Goal: Book appointment/travel/reservation

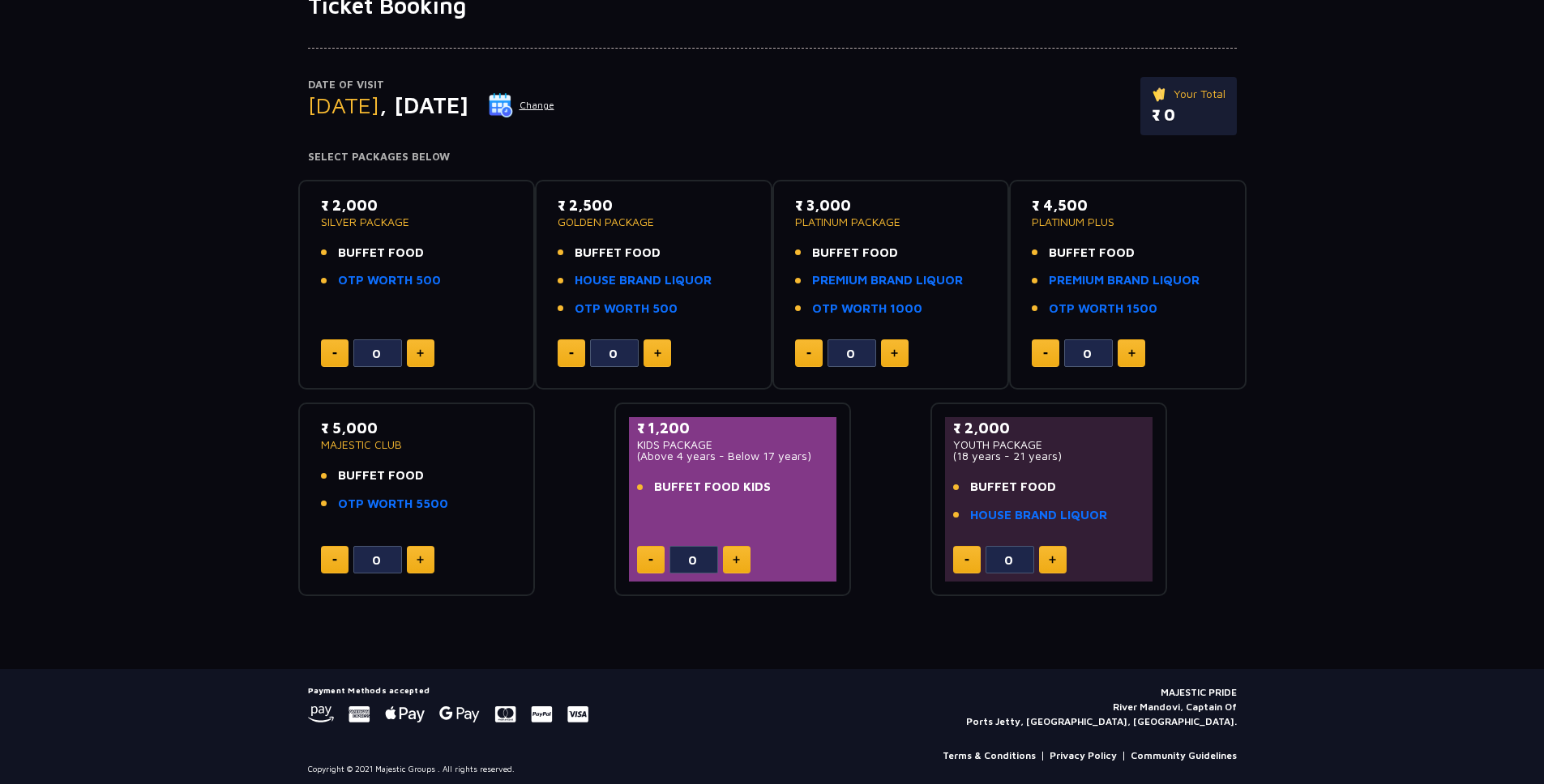
scroll to position [137, 0]
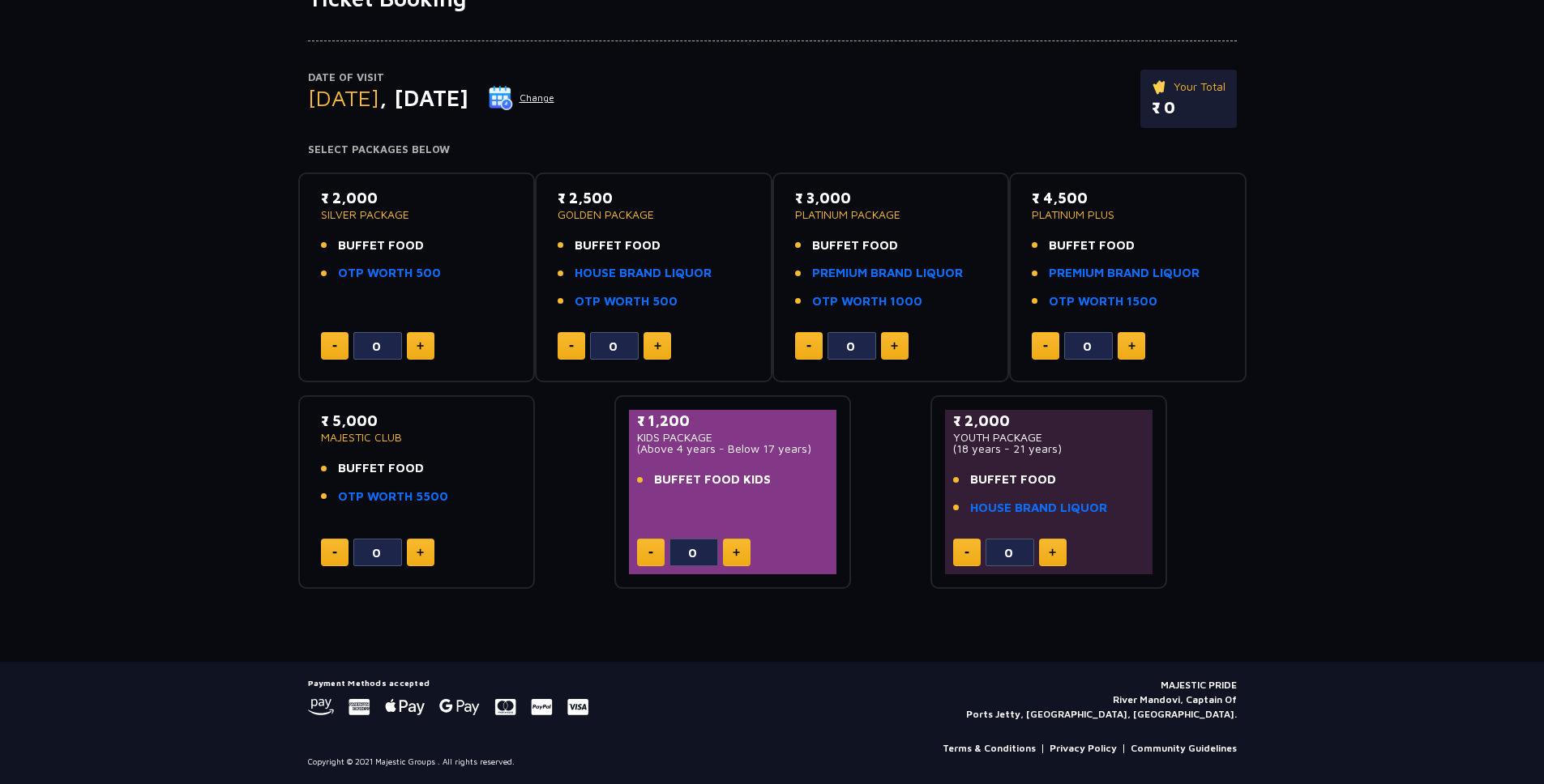
click at [419, 556] on img at bounding box center [420, 552] width 7 height 8
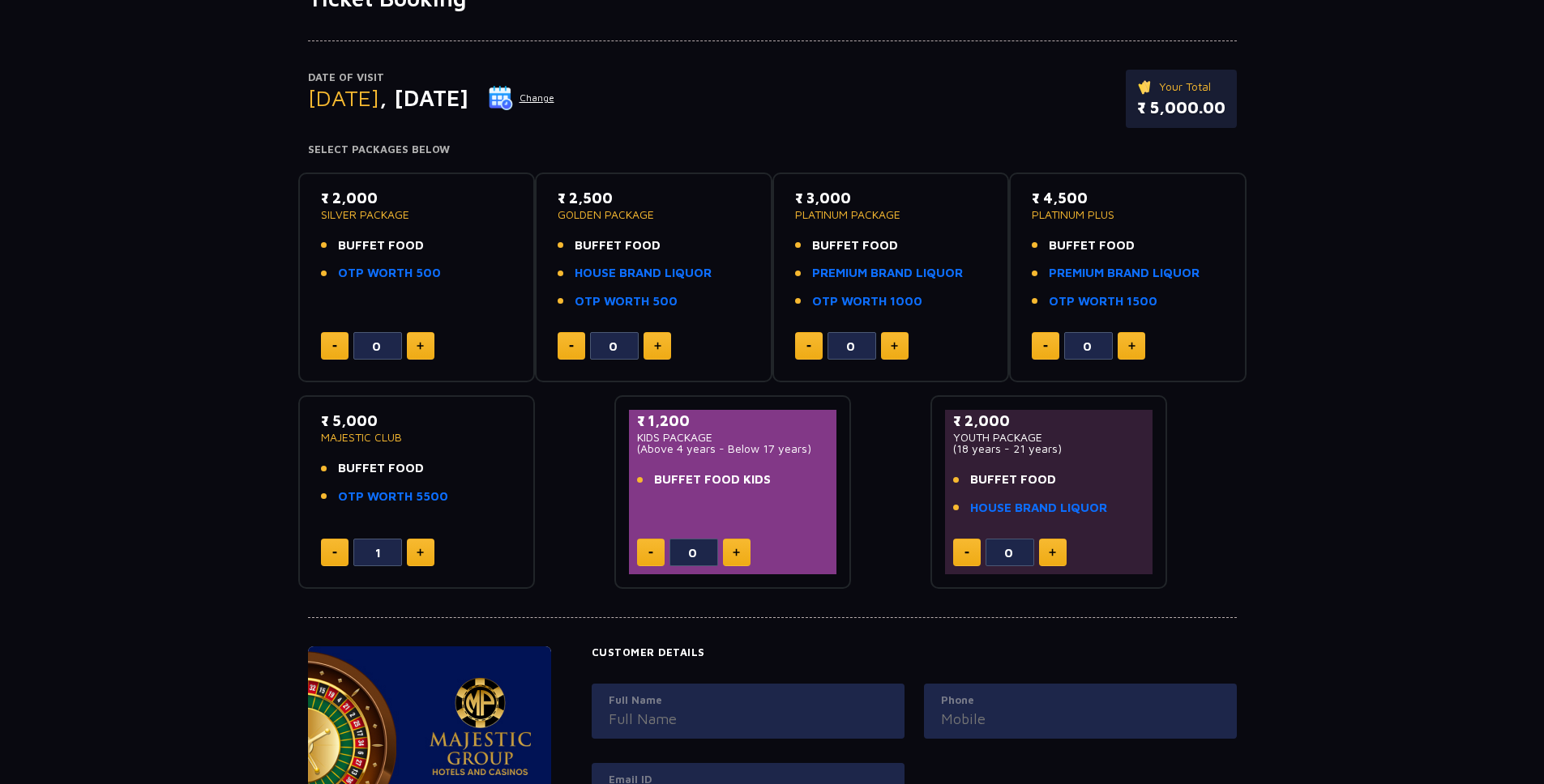
click at [419, 556] on img at bounding box center [420, 552] width 7 height 8
click at [421, 556] on img at bounding box center [420, 552] width 7 height 8
type input "3"
click at [503, 562] on div "3" at bounding box center [417, 552] width 192 height 28
click at [555, 96] on button "Change" at bounding box center [521, 98] width 67 height 26
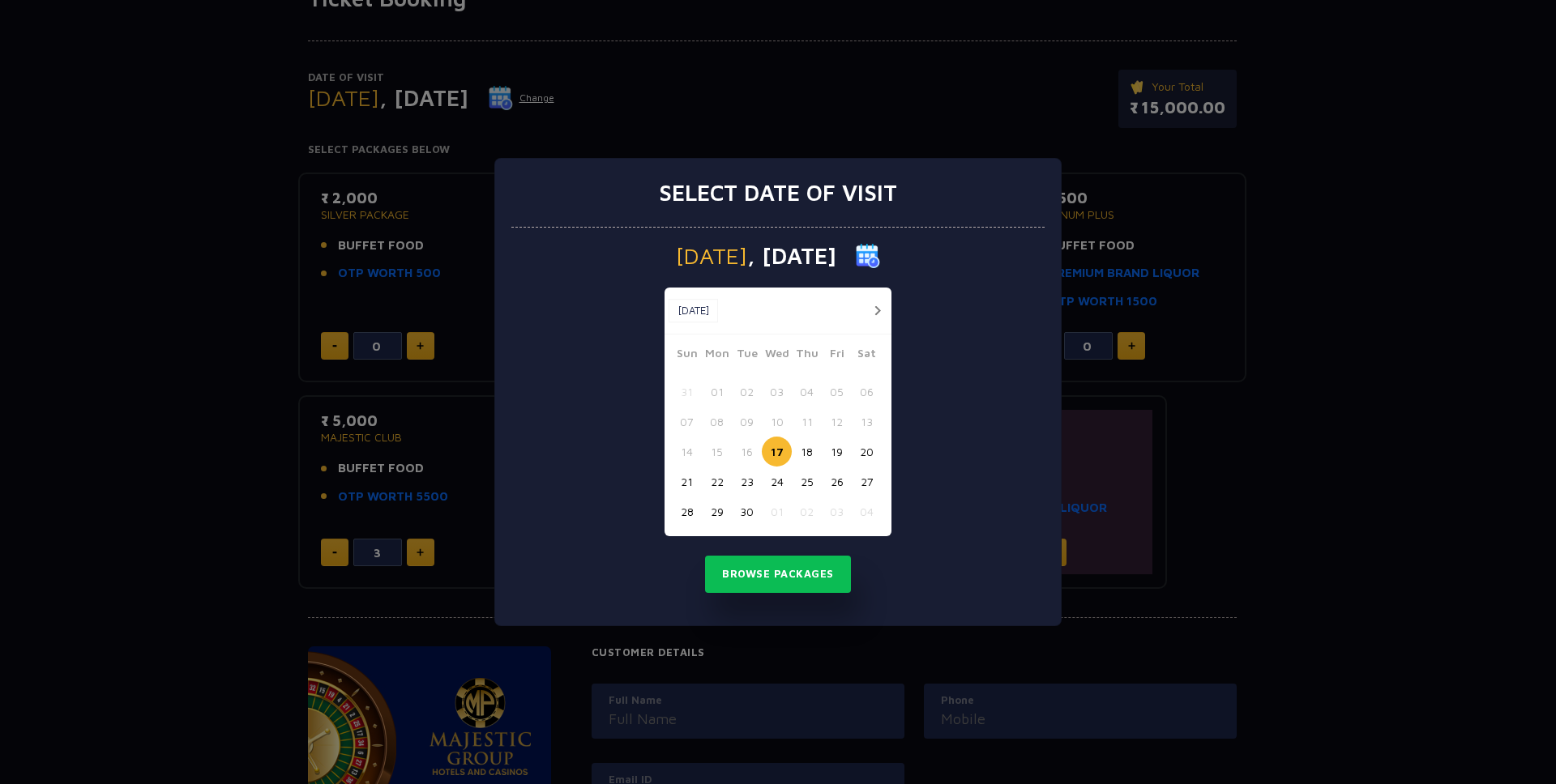
click at [870, 476] on button "27" at bounding box center [866, 482] width 30 height 30
click at [786, 574] on button "Browse Packages" at bounding box center [778, 574] width 146 height 38
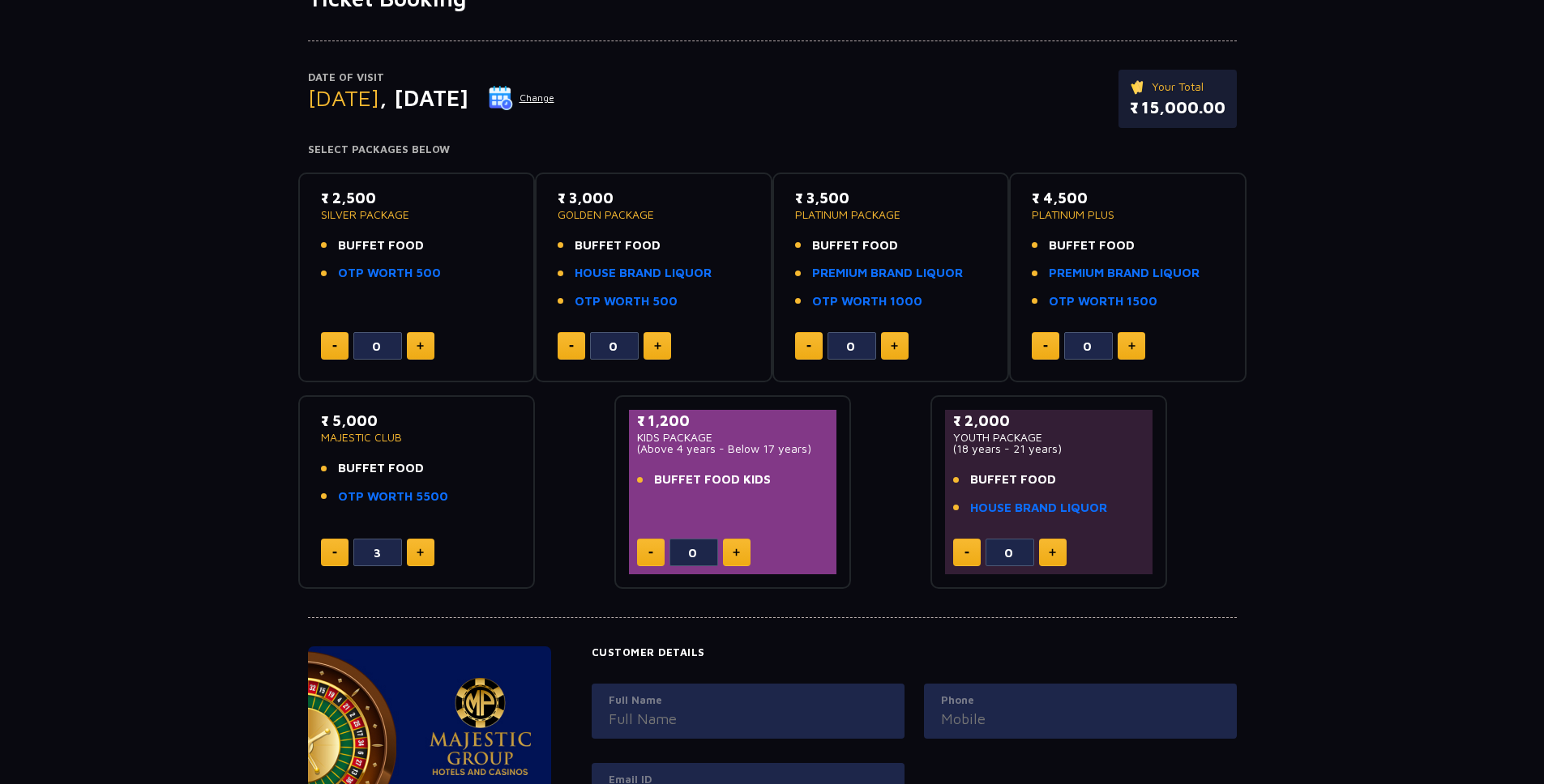
click at [558, 488] on div "₹ 2,500 SILVER PACKAGE BUFFET FOOD OTP WORTH 500 0 ₹ 3,000 GOLDEN PACKAGE BUFFE…" at bounding box center [772, 375] width 948 height 430
click at [384, 494] on link "OTP WORTH 5500" at bounding box center [393, 497] width 110 height 18
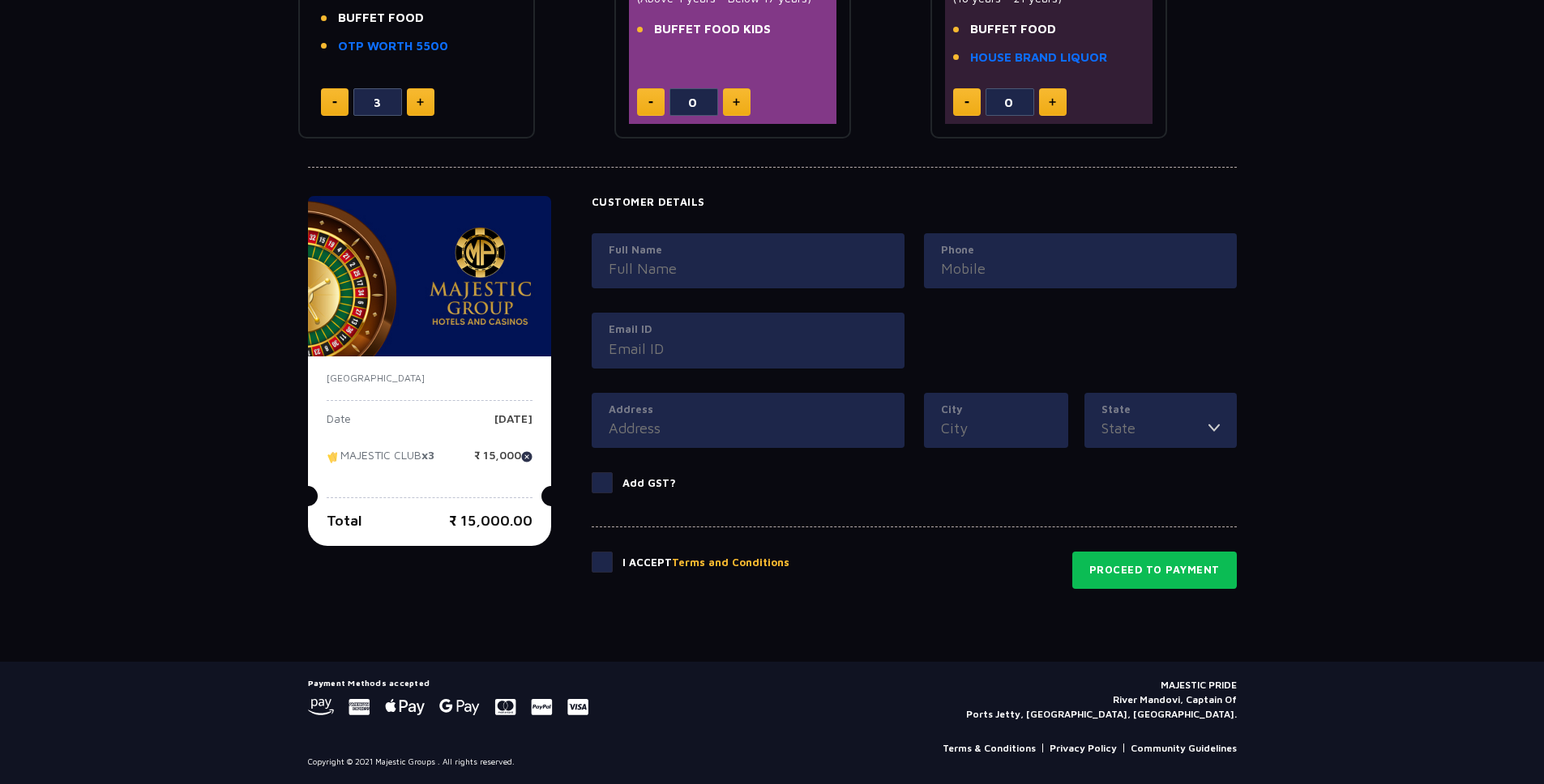
scroll to position [0, 0]
